Goal: Information Seeking & Learning: Learn about a topic

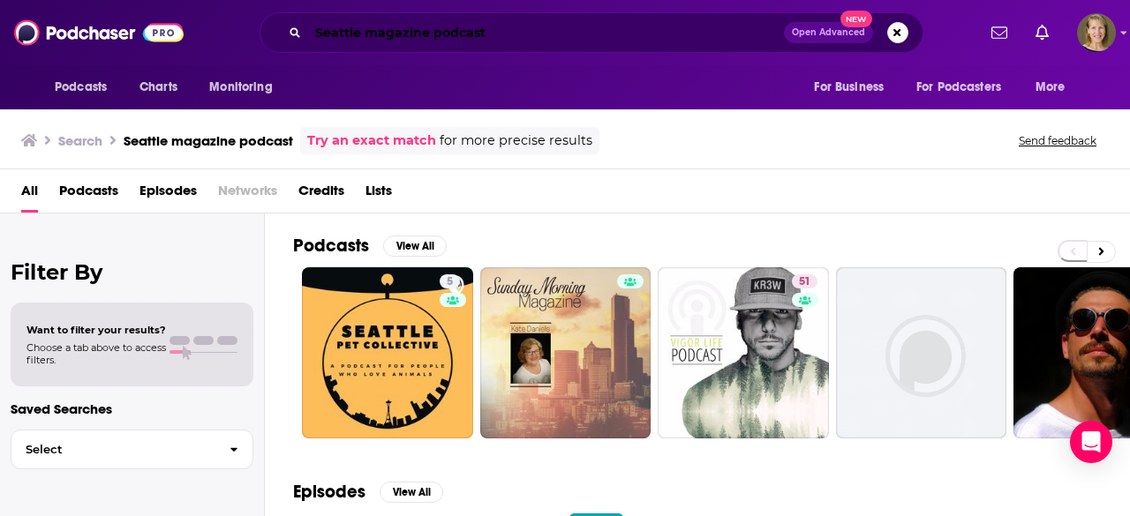
click at [511, 24] on input "Seattle magazine podcast" at bounding box center [546, 33] width 476 height 28
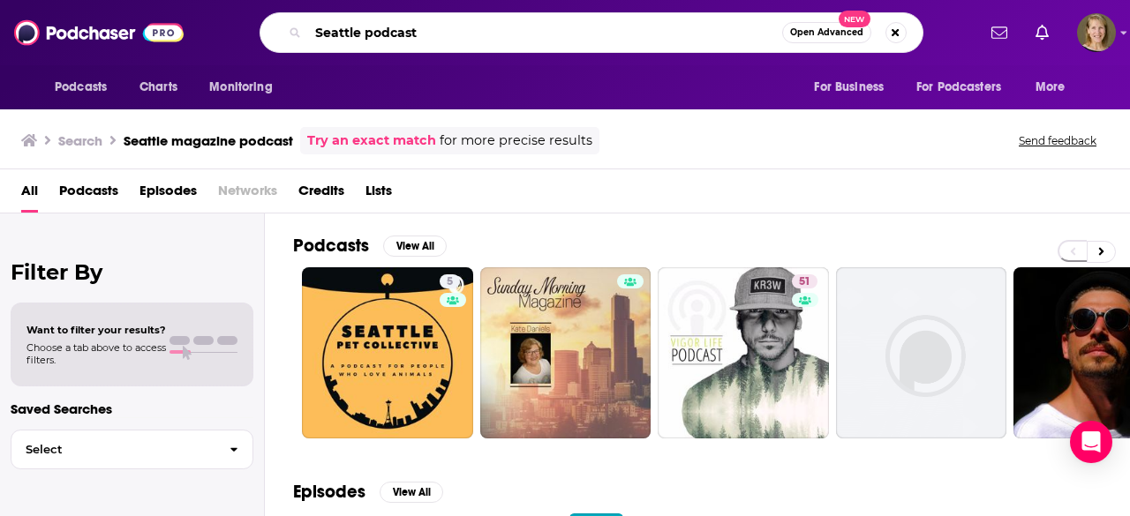
type input "Seattle podcast"
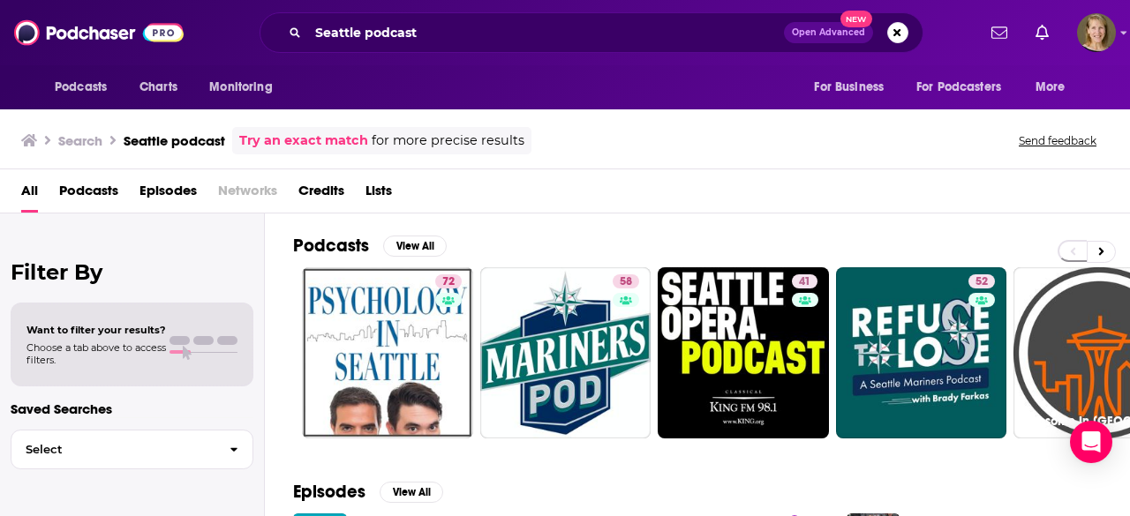
click at [1116, 354] on link "27 Awesome In [GEOGRAPHIC_DATA] Podcast" at bounding box center [1098, 352] width 171 height 171
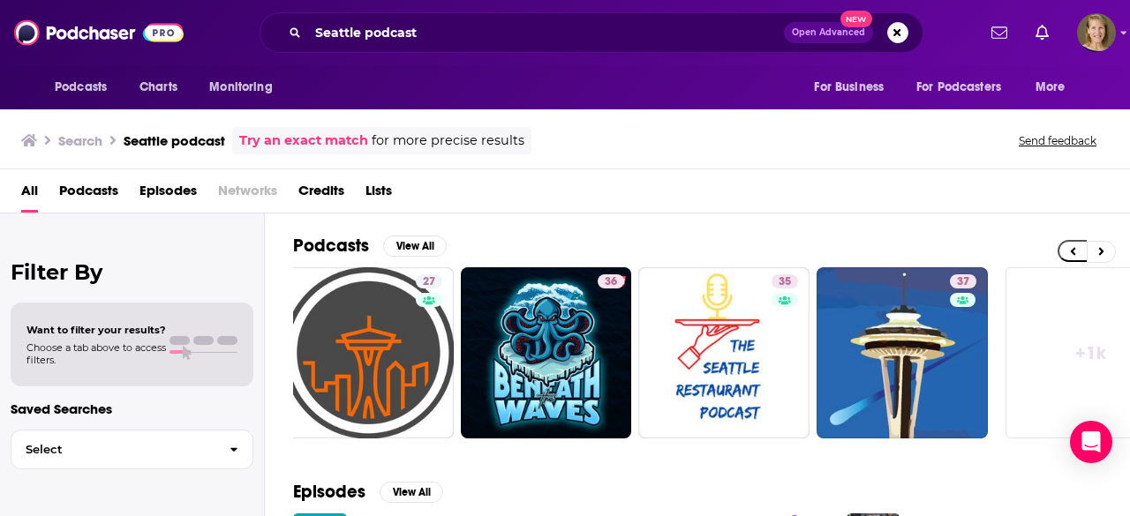
scroll to position [0, 784]
